Goal: Task Accomplishment & Management: Complete application form

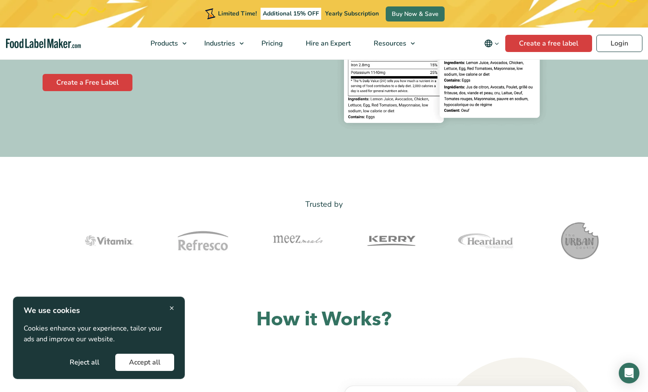
scroll to position [74, 0]
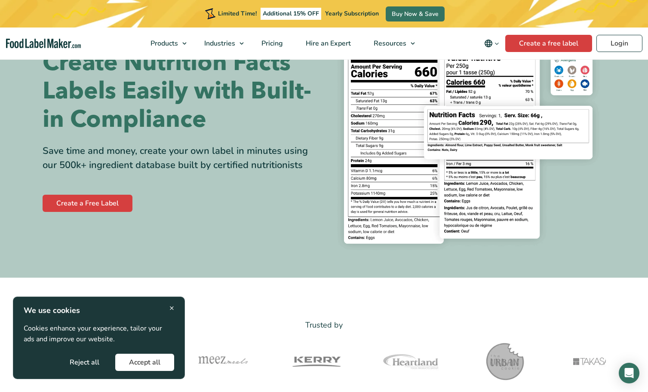
click at [143, 364] on button "Accept all" at bounding box center [144, 362] width 59 height 17
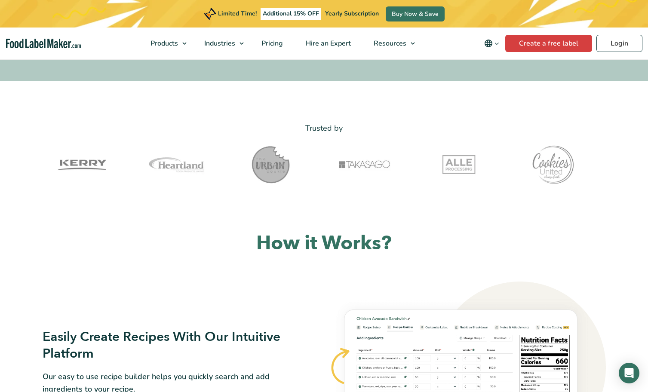
scroll to position [443, 0]
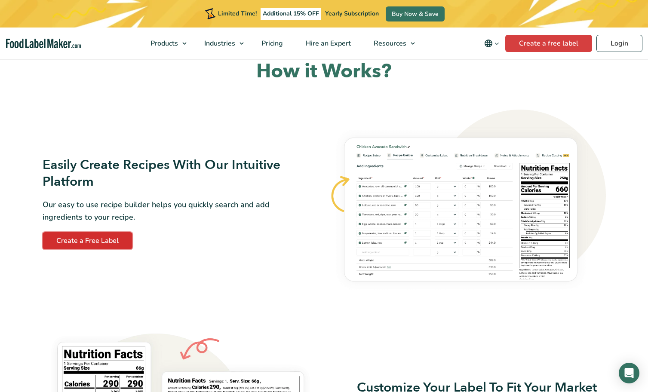
click at [93, 243] on link "Create a Free Label" at bounding box center [88, 240] width 90 height 17
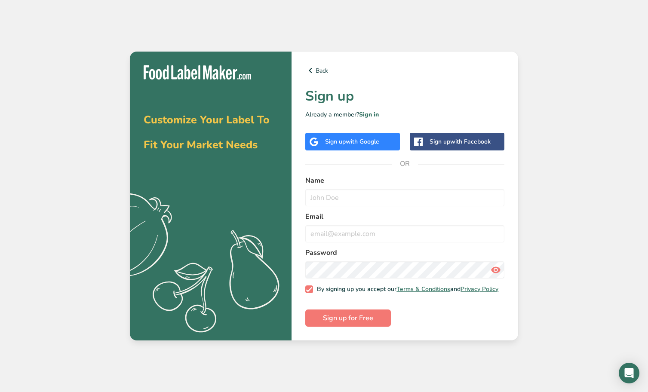
click at [339, 144] on div "Sign up with Google" at bounding box center [352, 142] width 95 height 18
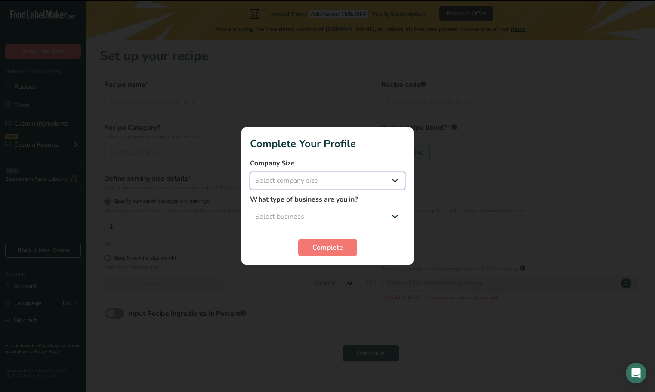
click at [274, 179] on select "Select company size Fewer than 10 Employees 10 to 50 Employees 51 to 500 Employ…" at bounding box center [327, 180] width 155 height 17
select select "2"
click at [250, 172] on select "Select company size Fewer than 10 Employees 10 to 50 Employees 51 to 500 Employ…" at bounding box center [327, 180] width 155 height 17
click at [274, 216] on select "Select business Packaged Food Manufacturer Restaurant & Cafe Bakery Meal Plans …" at bounding box center [327, 216] width 155 height 17
select select "1"
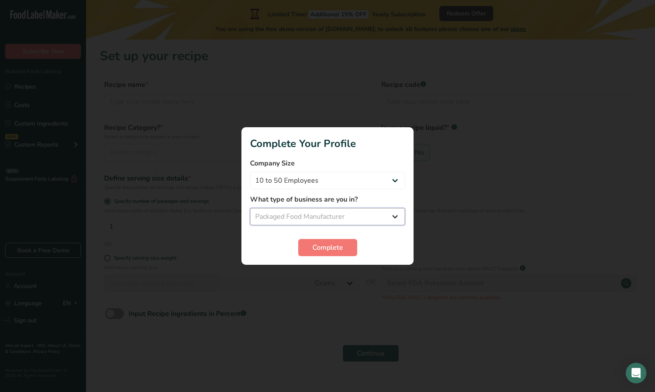
click at [250, 208] on select "Select business Packaged Food Manufacturer Restaurant & Cafe Bakery Meal Plans …" at bounding box center [327, 216] width 155 height 17
click at [320, 251] on span "Complete" at bounding box center [327, 248] width 31 height 10
